Goal: Task Accomplishment & Management: Use online tool/utility

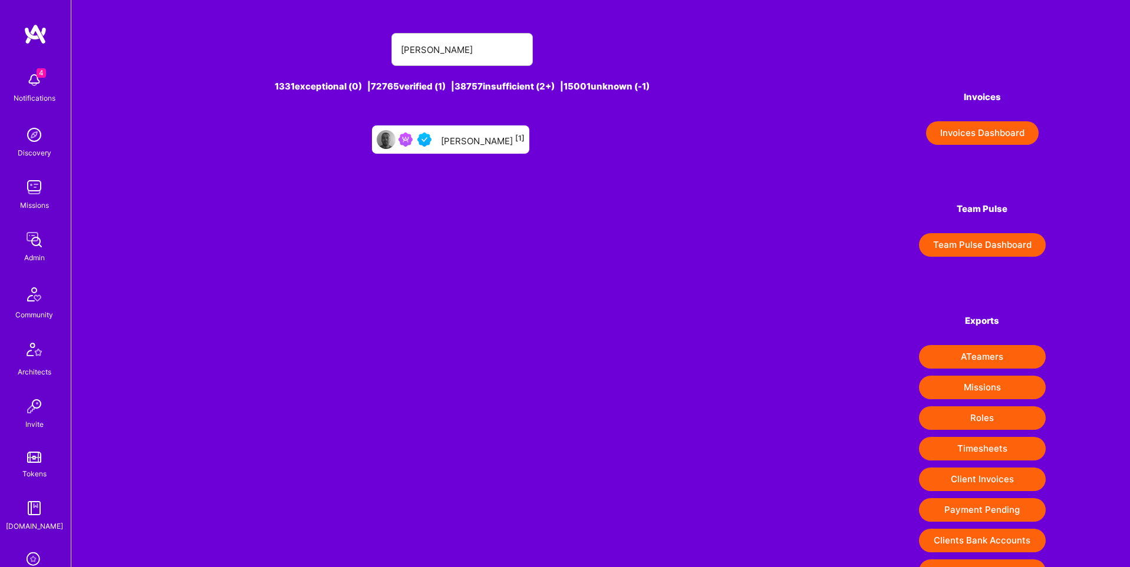
type input "[PERSON_NAME]"
click at [481, 136] on div "[PERSON_NAME] [1]" at bounding box center [483, 139] width 84 height 15
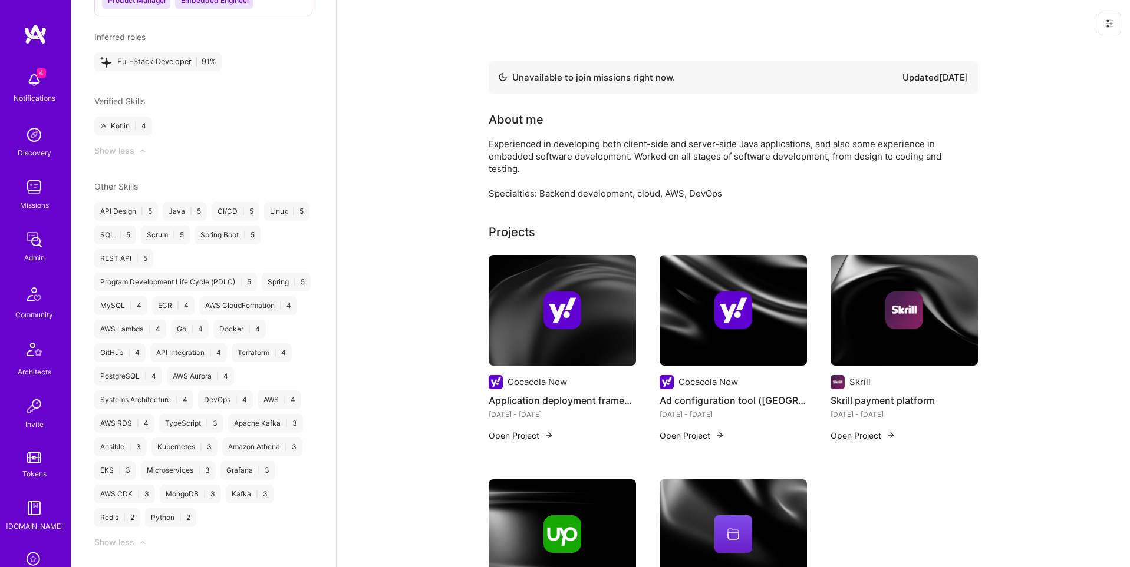
scroll to position [1168, 0]
click at [259, 163] on div "Admin data Details User ID: 664dcb8c93e59a0012f8ffac Admin: No User type Regula…" at bounding box center [203, 283] width 265 height 567
click at [34, 197] on img at bounding box center [34, 188] width 24 height 24
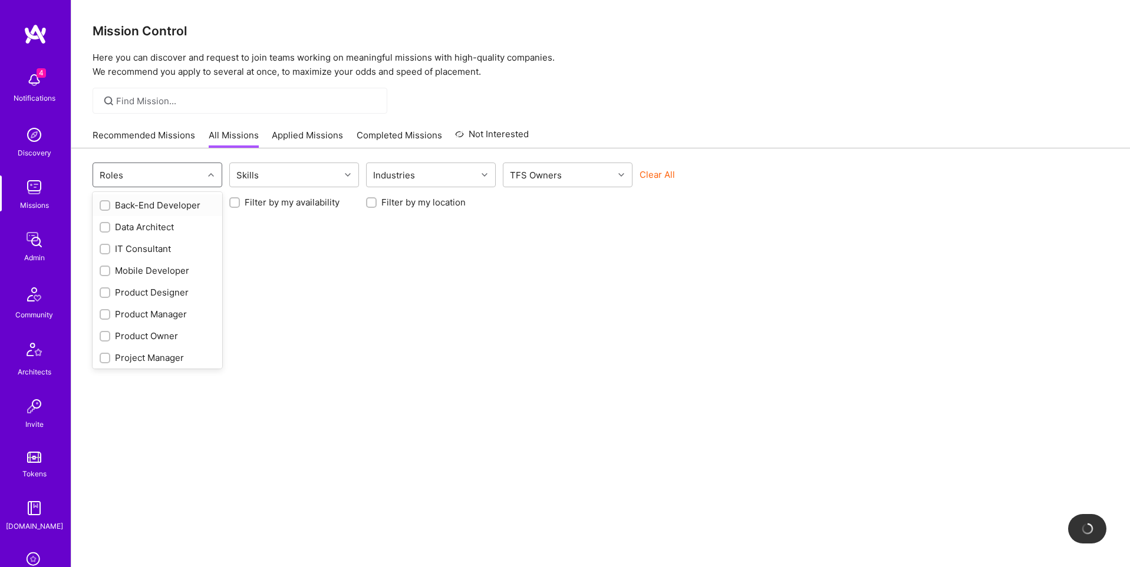
click at [173, 168] on div "Roles" at bounding box center [148, 175] width 110 height 24
click at [304, 166] on div "Skills" at bounding box center [285, 175] width 110 height 24
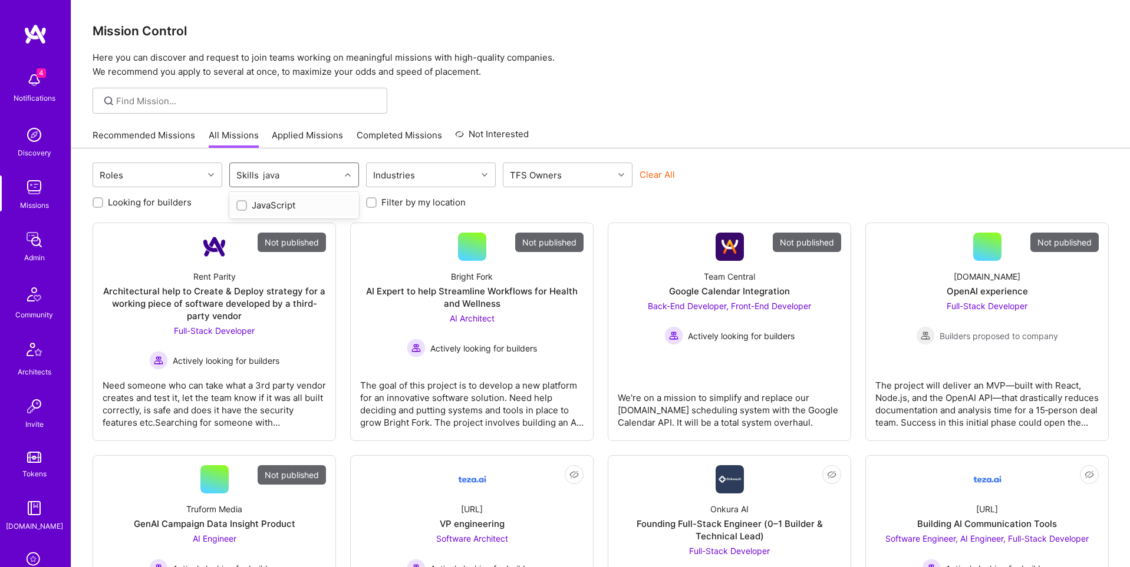
type input "java"
click at [278, 174] on div "Skills" at bounding box center [285, 175] width 110 height 24
click at [237, 247] on div at bounding box center [241, 249] width 11 height 11
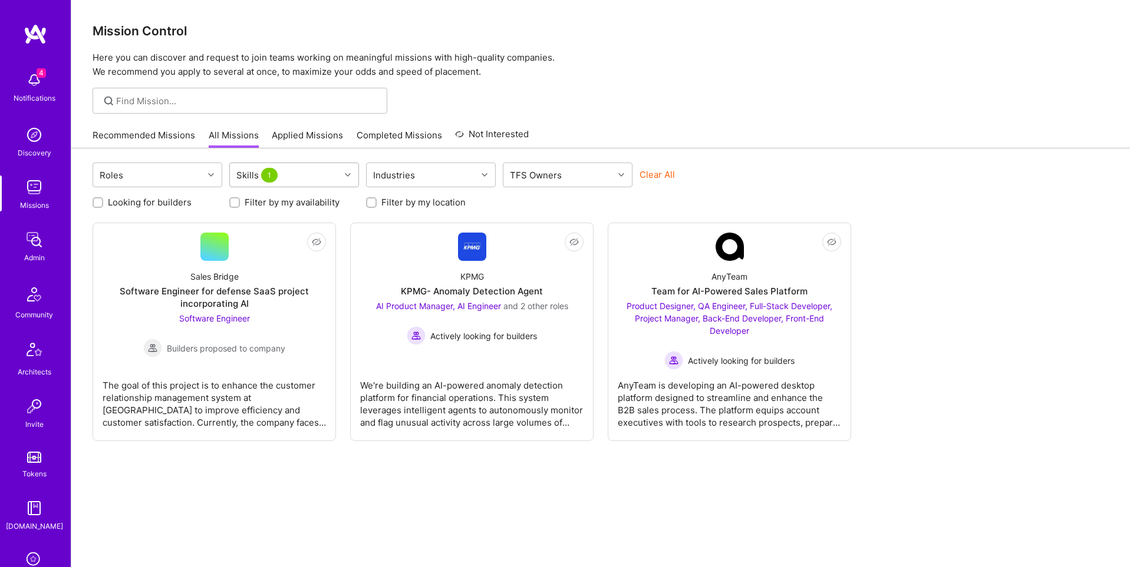
click at [284, 173] on div "Skills 1" at bounding box center [285, 175] width 110 height 24
click at [242, 206] on input "checkbox" at bounding box center [242, 206] width 11 height 11
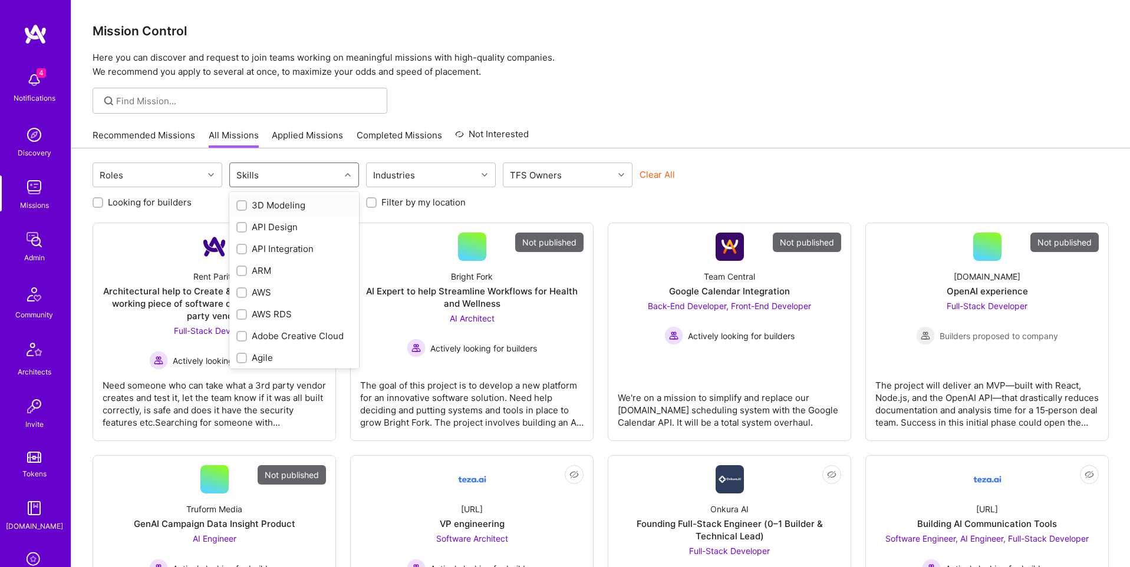
click at [242, 209] on input "checkbox" at bounding box center [243, 206] width 8 height 8
checkbox input "true"
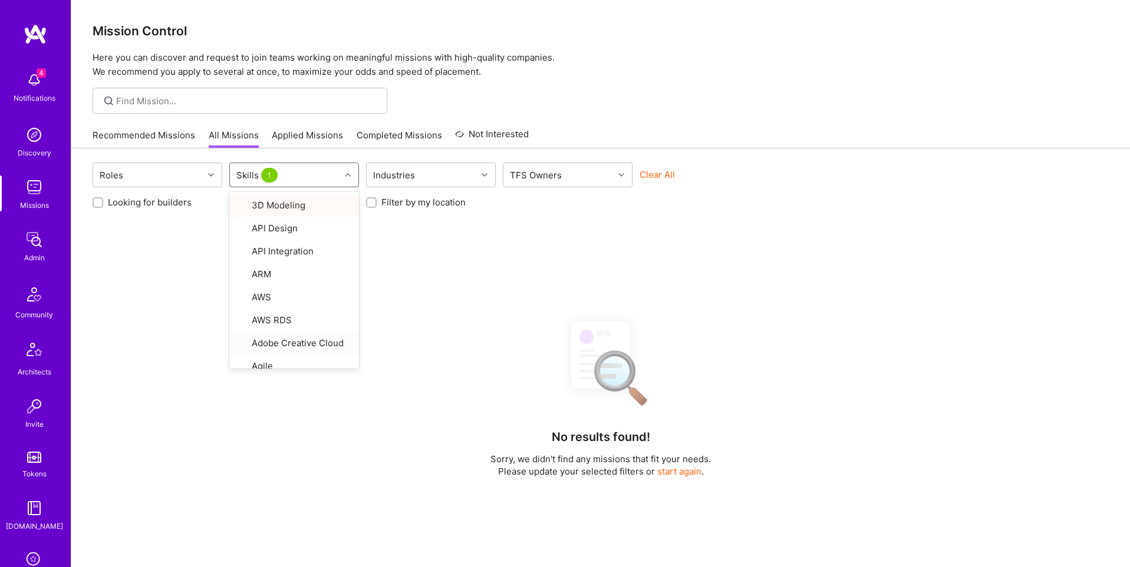
click at [435, 381] on div "No results found! Sorry, we didn't find any missions that fit your needs. Pleas…" at bounding box center [601, 538] width 1016 height 454
click at [332, 169] on div "Skills 1" at bounding box center [285, 175] width 110 height 24
click at [310, 178] on div "Skills 1" at bounding box center [285, 175] width 110 height 24
click at [237, 203] on input "checkbox" at bounding box center [242, 206] width 11 height 11
checkbox input "false"
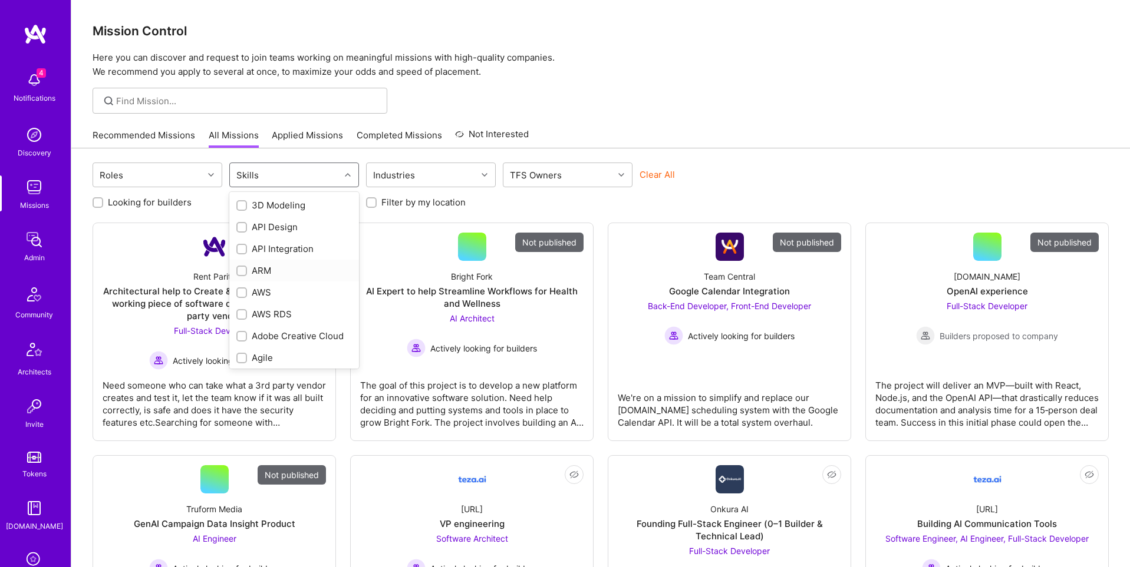
click at [242, 269] on input "checkbox" at bounding box center [243, 272] width 8 height 8
checkbox input "false"
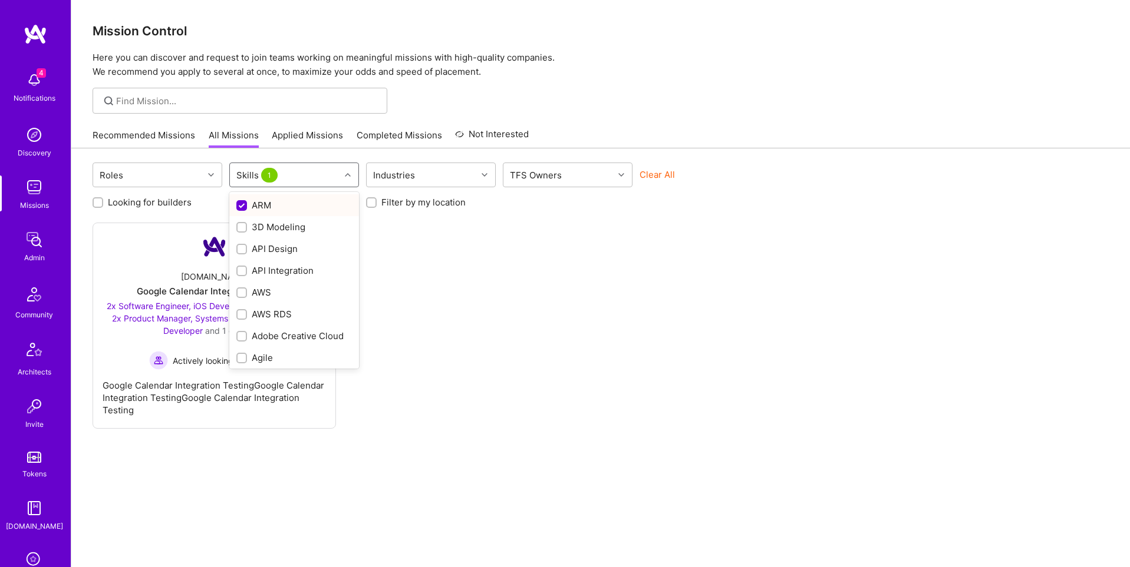
click at [240, 205] on input "checkbox" at bounding box center [242, 206] width 11 height 11
checkbox input "false"
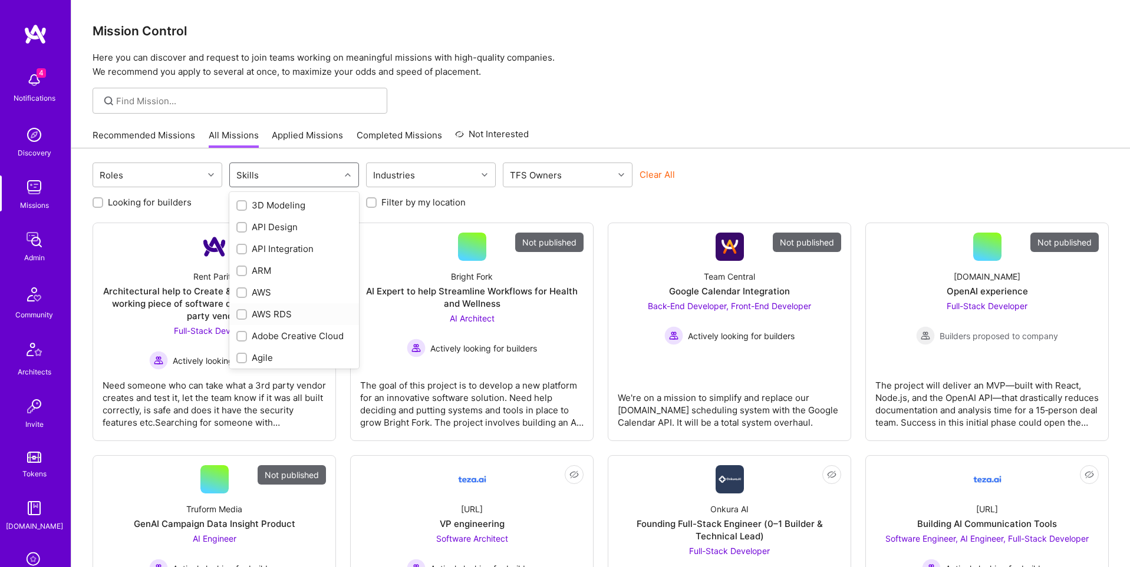
scroll to position [433, 0]
click at [242, 309] on input "checkbox" at bounding box center [243, 309] width 8 height 8
checkbox input "false"
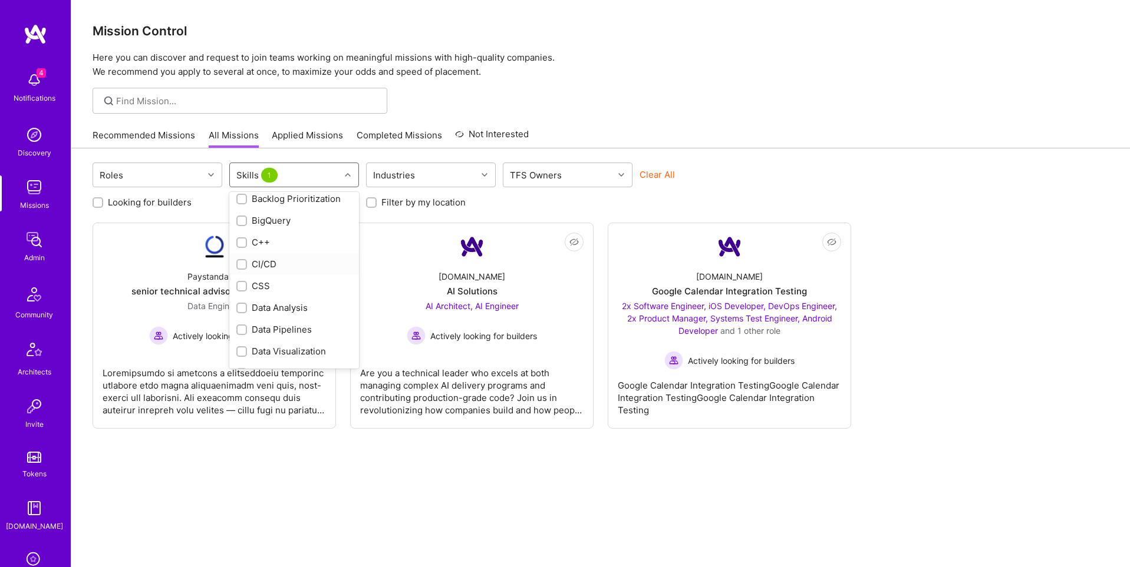
scroll to position [0, 0]
click at [243, 202] on input "checkbox" at bounding box center [242, 206] width 11 height 11
checkbox input "false"
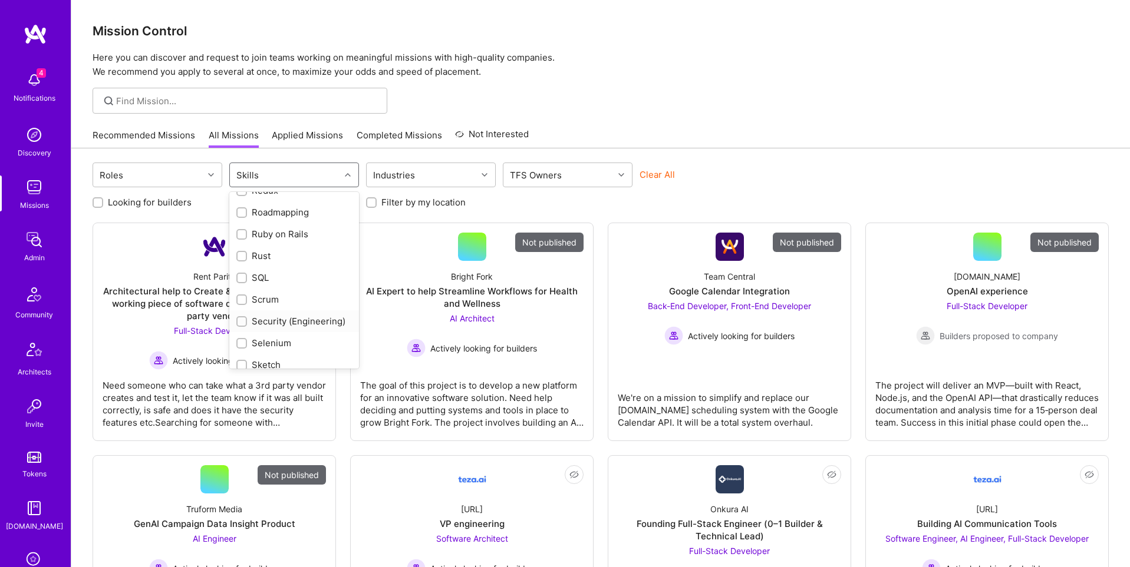
scroll to position [1879, 0]
click at [243, 260] on input "checkbox" at bounding box center [243, 258] width 8 height 8
checkbox input "false"
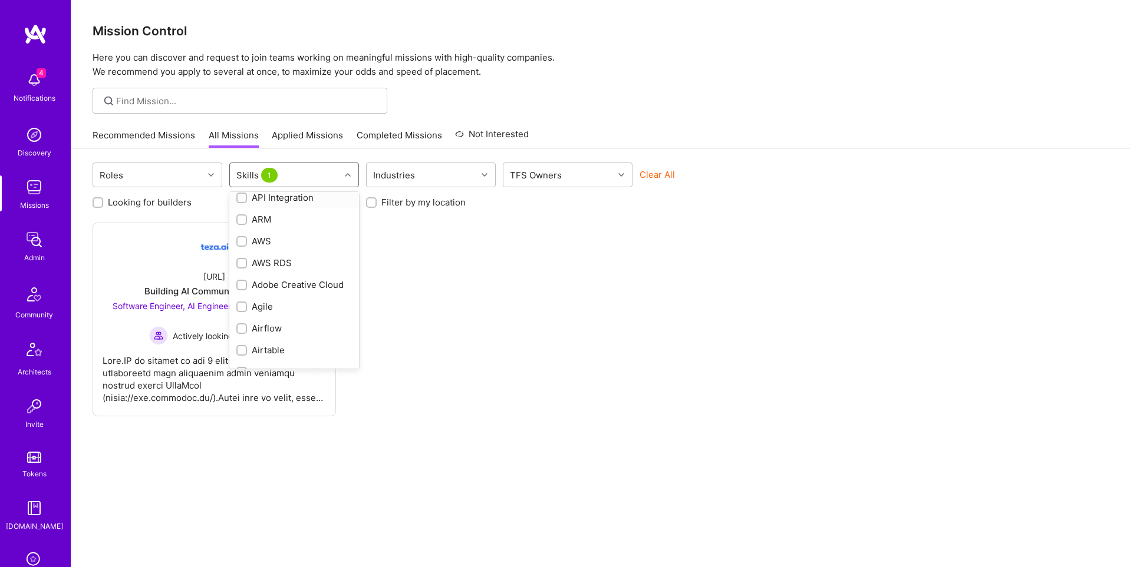
scroll to position [0, 0]
click at [243, 207] on input "checkbox" at bounding box center [242, 206] width 11 height 11
checkbox input "false"
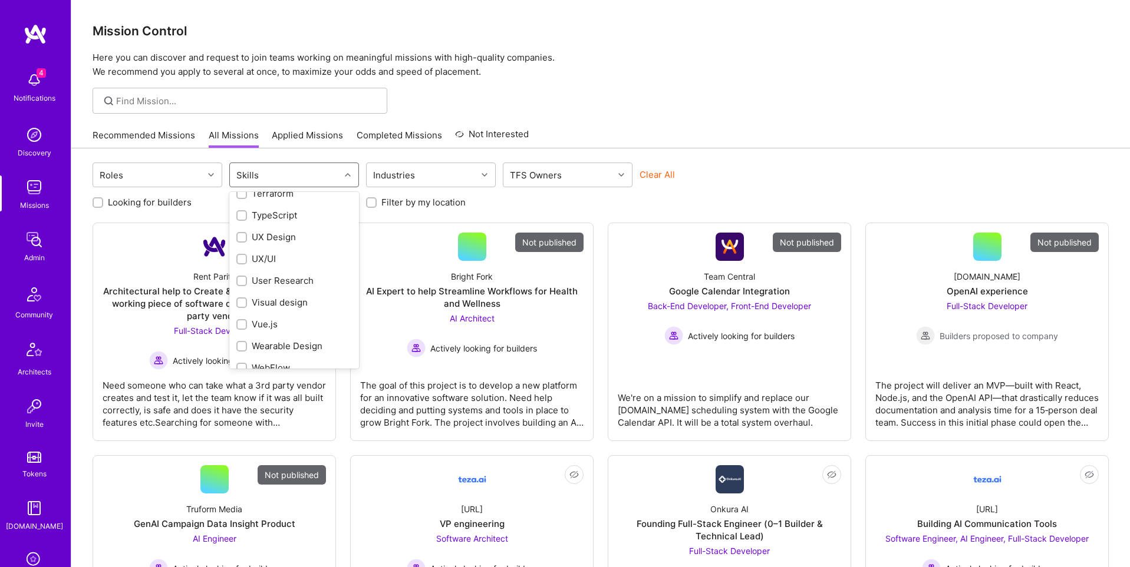
scroll to position [2329, 0]
click at [245, 314] on input "checkbox" at bounding box center [243, 313] width 8 height 8
checkbox input "false"
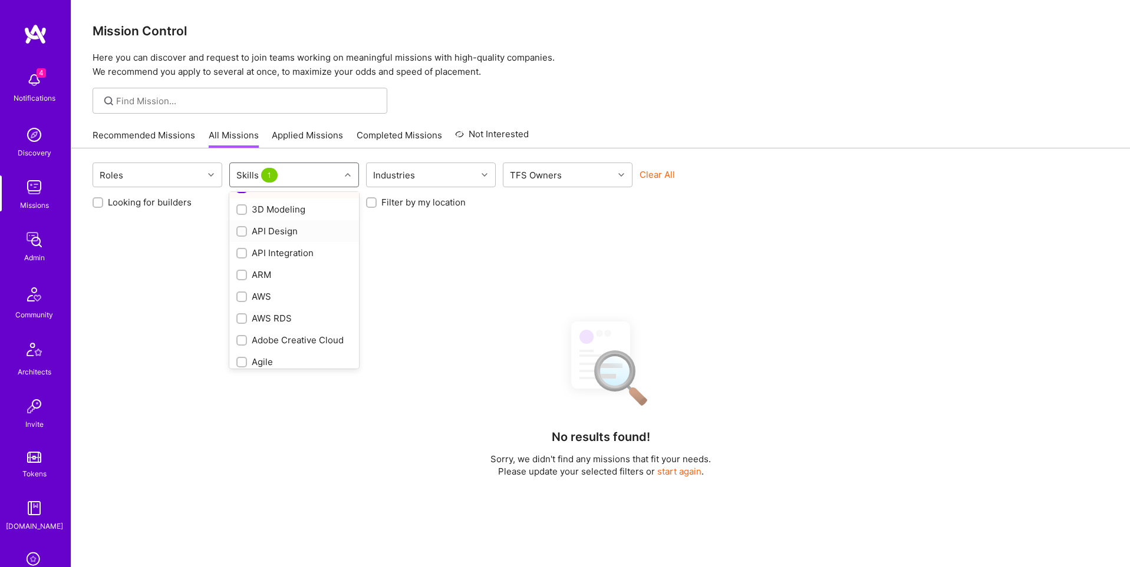
scroll to position [0, 0]
click at [240, 203] on input "checkbox" at bounding box center [242, 206] width 11 height 11
checkbox input "false"
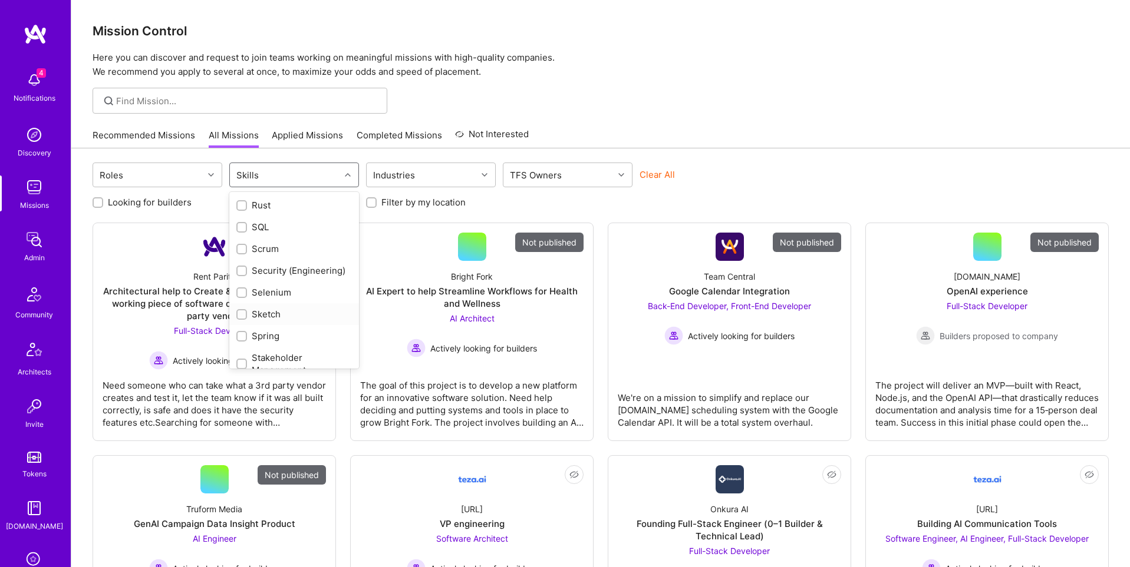
scroll to position [2329, 0]
click at [240, 289] on input "checkbox" at bounding box center [243, 291] width 8 height 8
checkbox input "false"
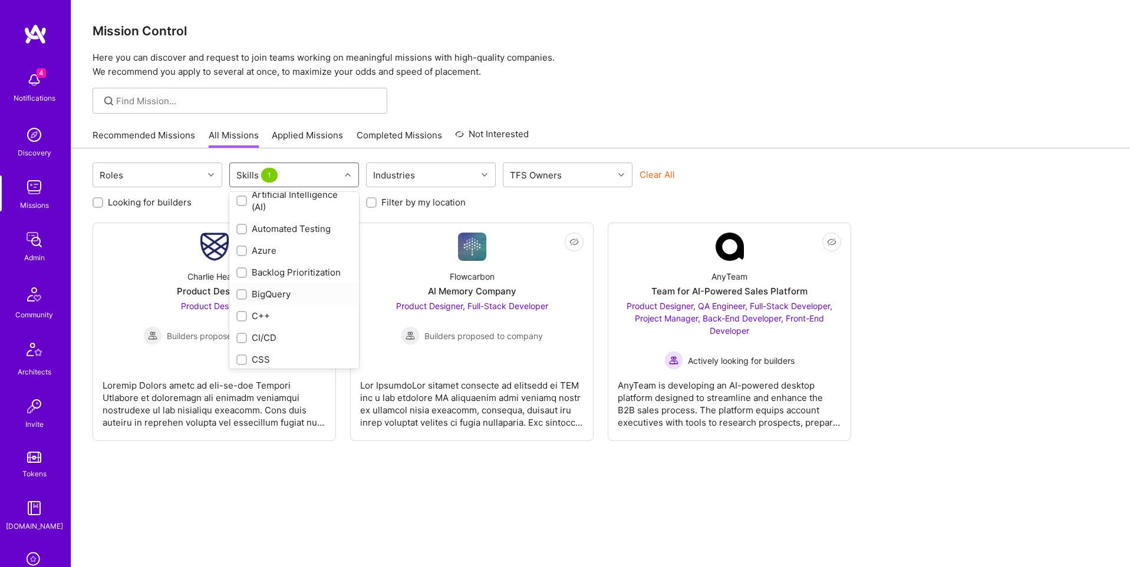
scroll to position [0, 0]
click at [242, 203] on input "checkbox" at bounding box center [242, 206] width 11 height 11
checkbox input "false"
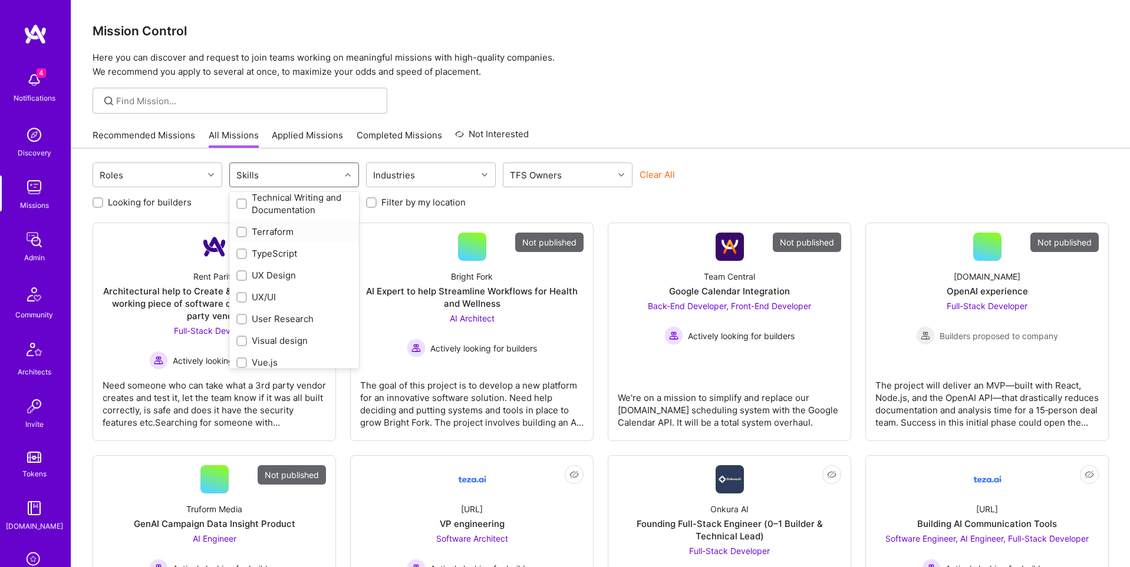
scroll to position [2194, 0]
click at [242, 316] on input "checkbox" at bounding box center [243, 317] width 8 height 8
checkbox input "false"
checkbox input "true"
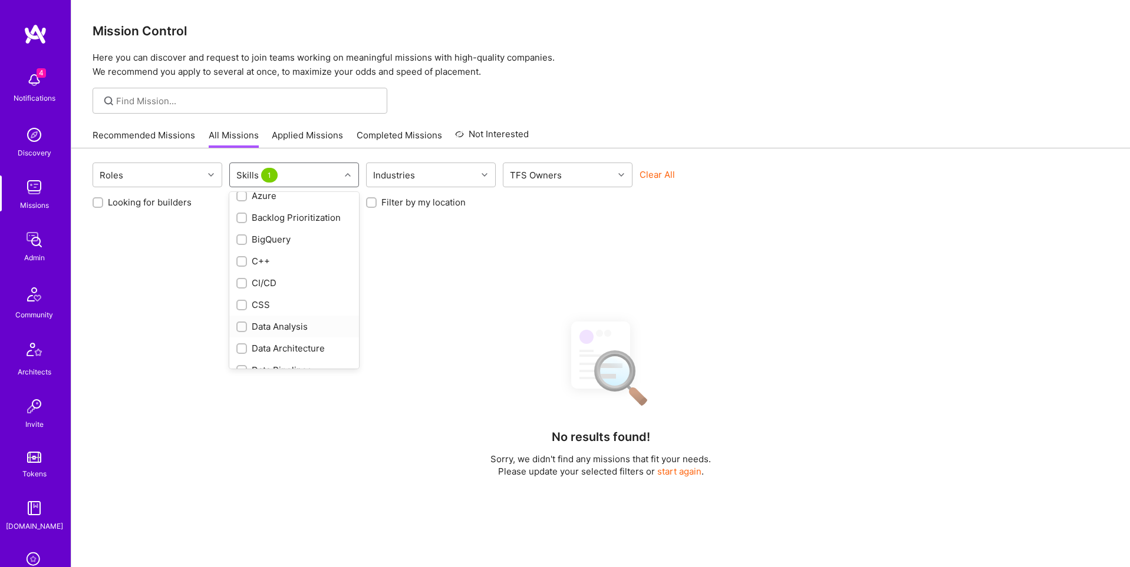
scroll to position [0, 0]
